Goal: Task Accomplishment & Management: Manage account settings

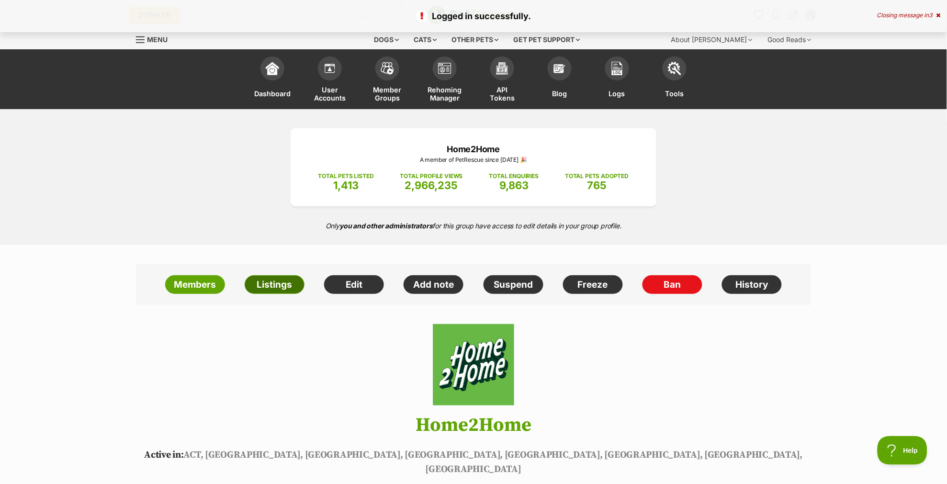
click at [278, 287] on link "Listings" at bounding box center [275, 284] width 60 height 19
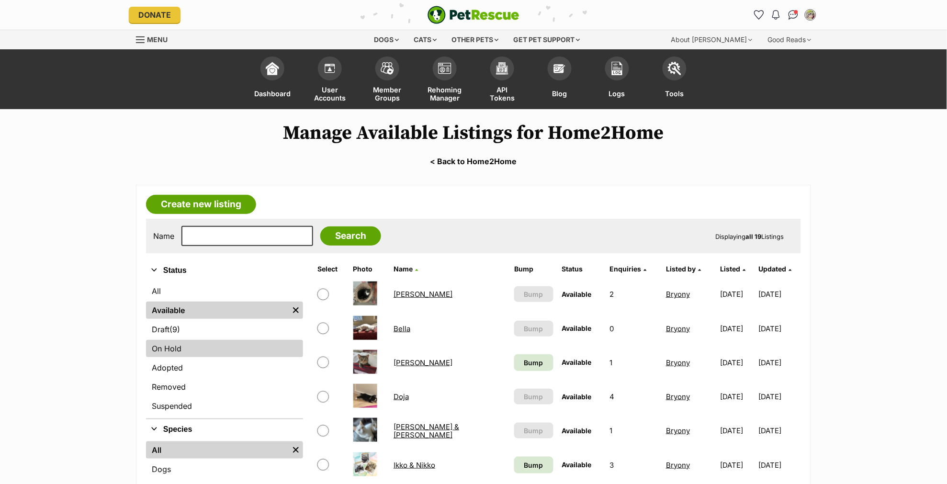
click at [170, 348] on link "On Hold" at bounding box center [224, 348] width 157 height 17
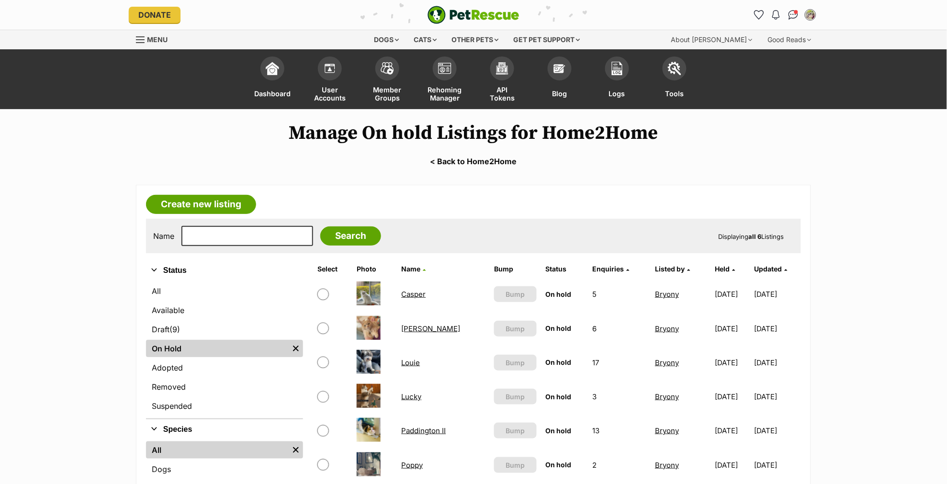
click at [406, 290] on link "Casper" at bounding box center [414, 294] width 24 height 9
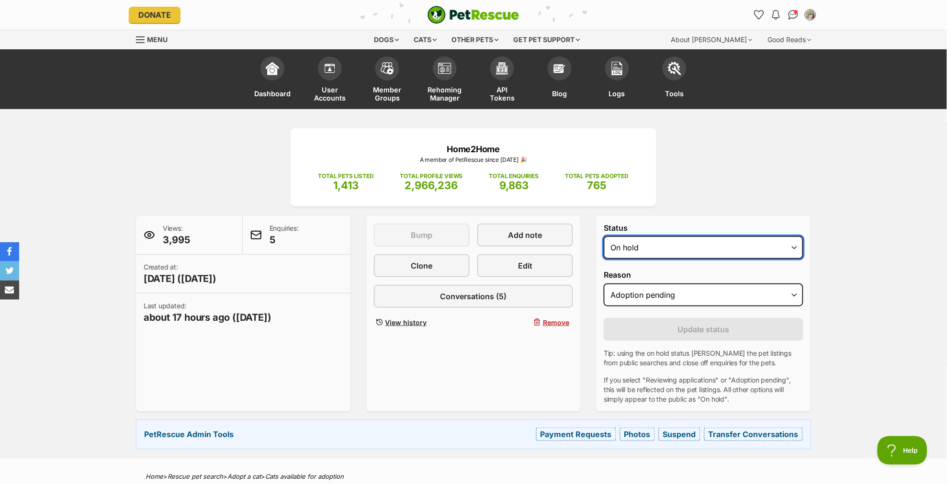
click at [651, 245] on select "Draft - not available as listing has enquires Available On hold Adopted" at bounding box center [704, 247] width 200 height 23
select select "rehomed"
click at [604, 236] on select "Draft - not available as listing has enquires Available On hold Adopted" at bounding box center [704, 247] width 200 height 23
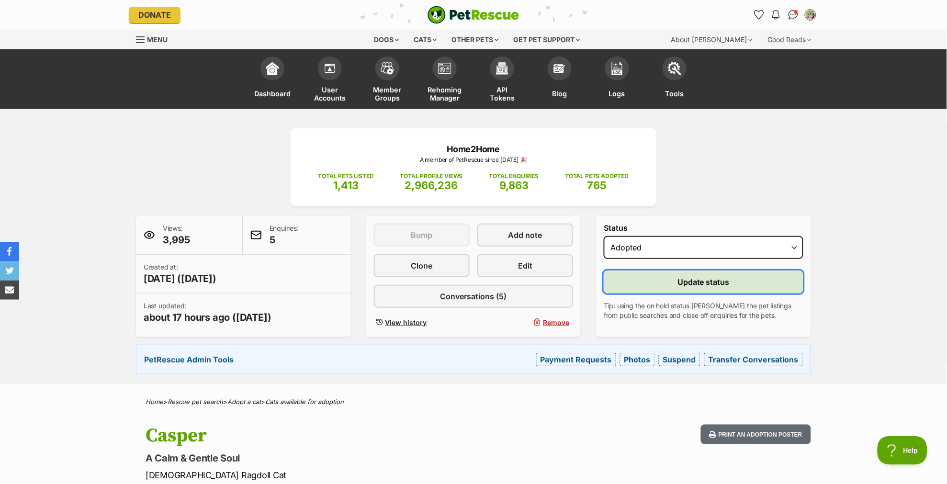
click at [708, 284] on span "Update status" at bounding box center [703, 281] width 52 height 11
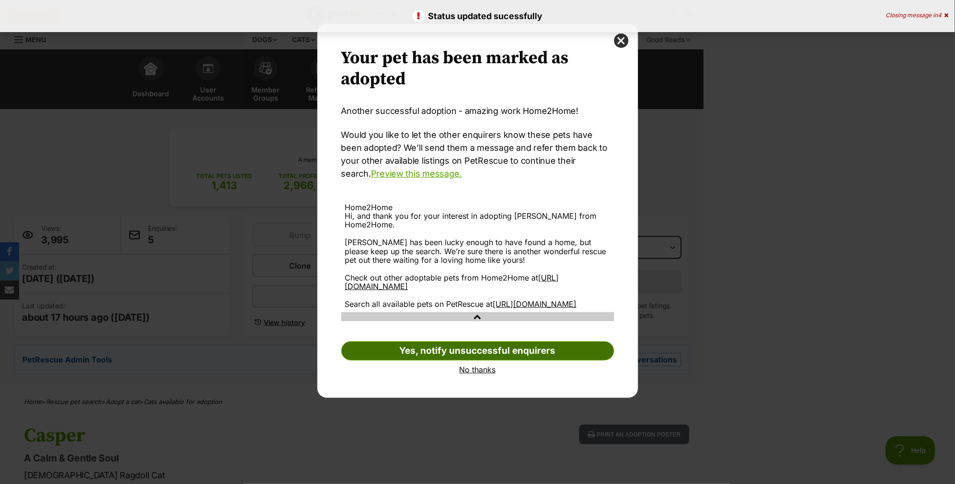
click at [548, 349] on link "Yes, notify unsuccessful enquirers" at bounding box center [477, 350] width 273 height 19
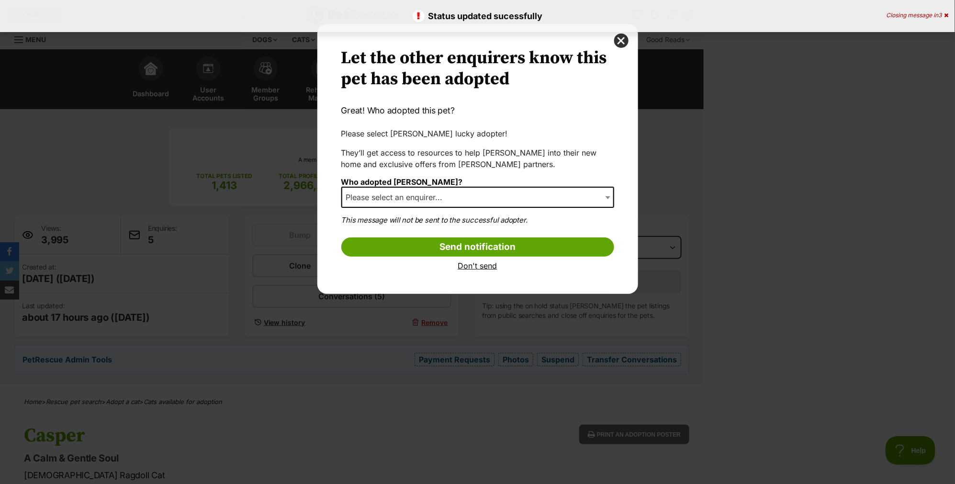
click at [449, 194] on span "Please select an enquirer..." at bounding box center [397, 197] width 110 height 13
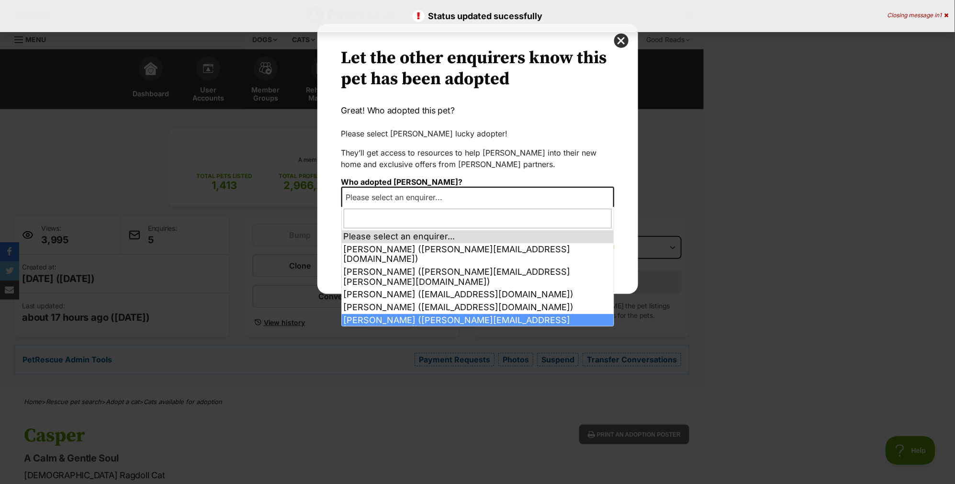
select select "2026374"
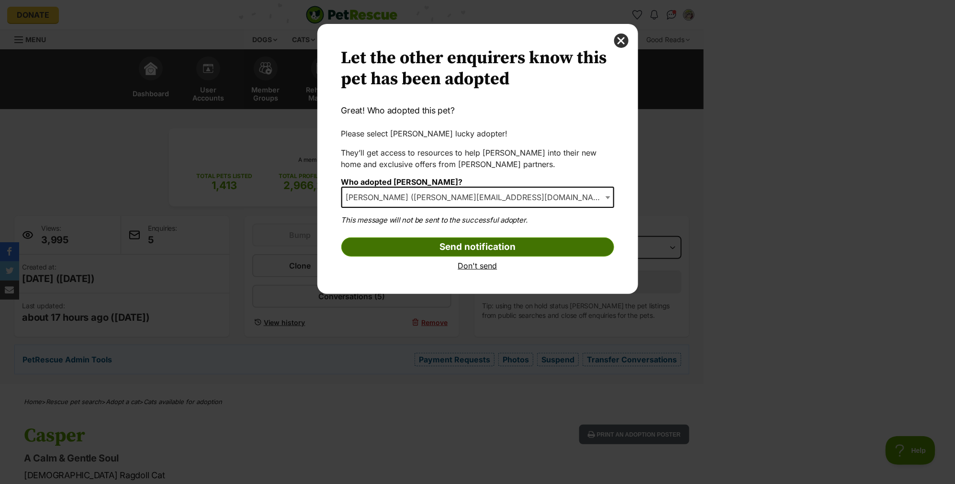
click at [522, 245] on input "Send notification" at bounding box center [477, 246] width 273 height 19
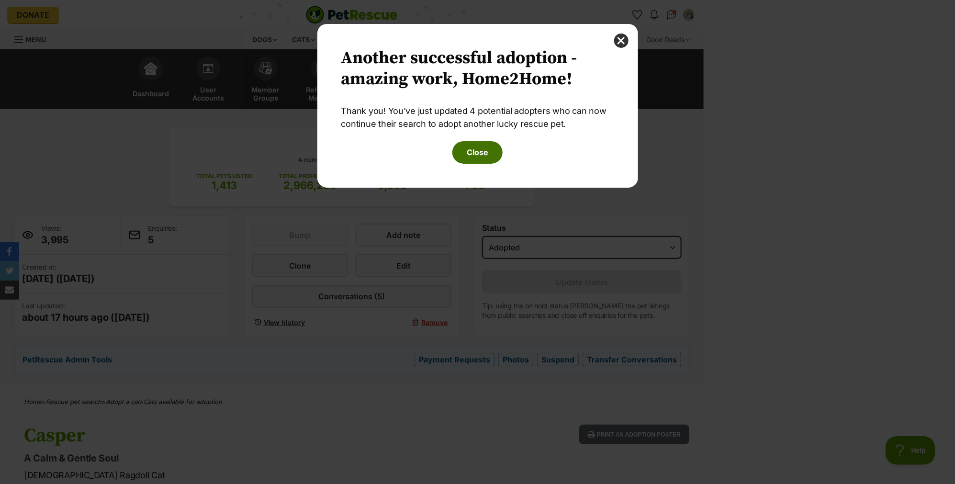
click at [471, 150] on button "Close" at bounding box center [477, 152] width 50 height 22
